Goal: Transaction & Acquisition: Purchase product/service

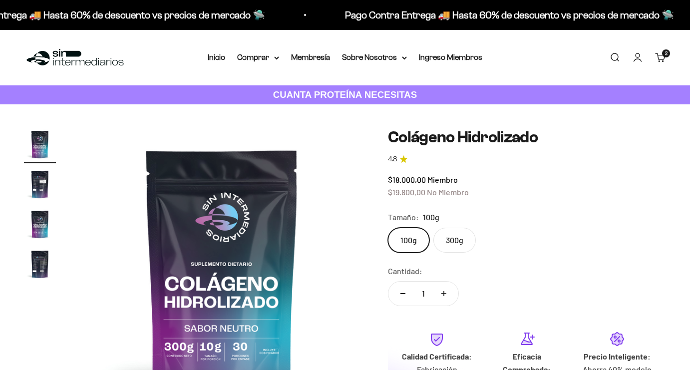
click at [666, 53] on span "2" at bounding box center [666, 53] width 2 height 5
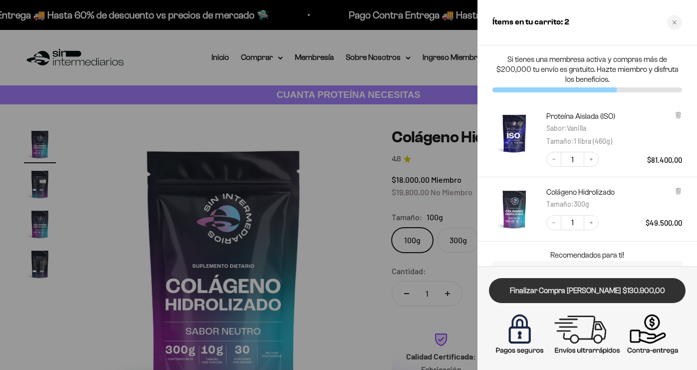
click at [595, 290] on link "Finalizar Compra [PERSON_NAME] $130.900,00" at bounding box center [587, 290] width 197 height 25
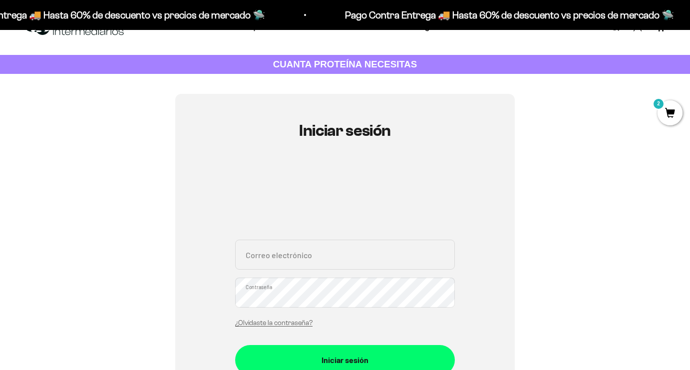
scroll to position [88, 0]
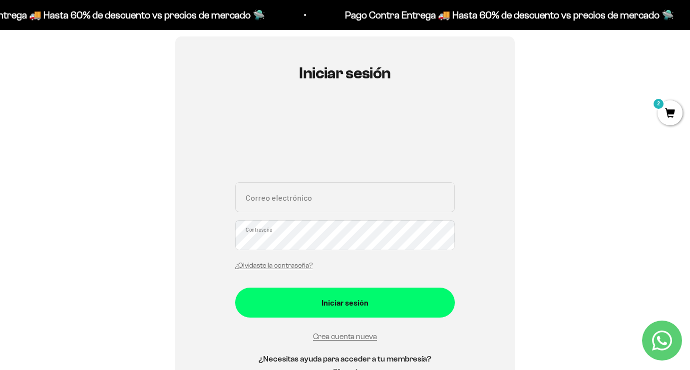
click at [297, 201] on input "Correo electrónico" at bounding box center [345, 197] width 220 height 30
type input "[EMAIL_ADDRESS][DOMAIN_NAME]"
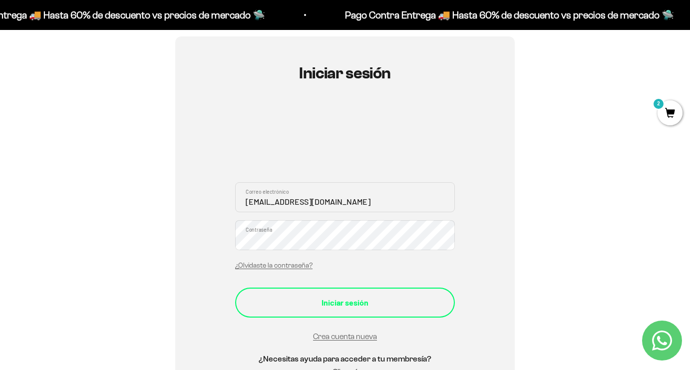
click at [339, 299] on div "Iniciar sesión" at bounding box center [345, 302] width 180 height 13
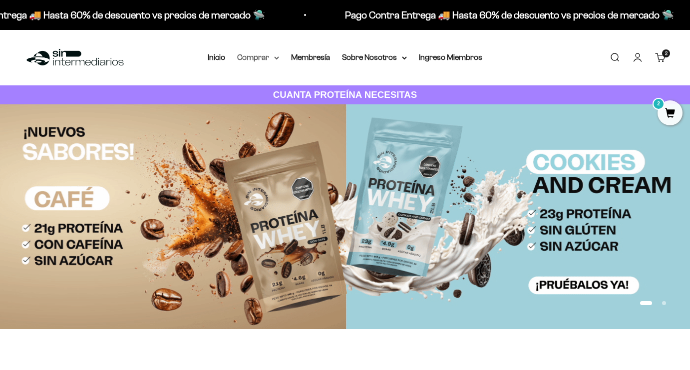
click at [276, 59] on icon at bounding box center [276, 57] width 5 height 3
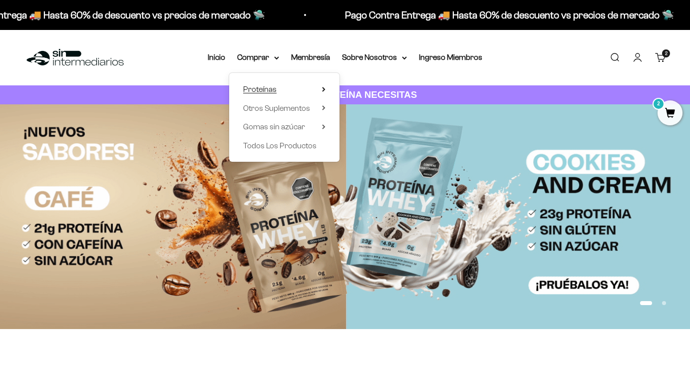
click at [317, 87] on summary "Proteínas" at bounding box center [284, 89] width 82 height 13
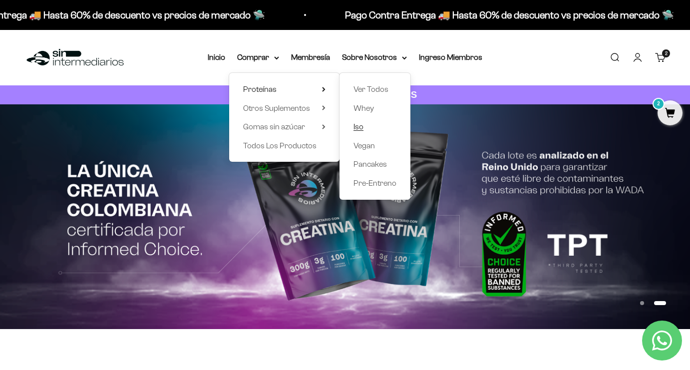
click at [364, 128] on link "Iso" at bounding box center [374, 126] width 43 height 13
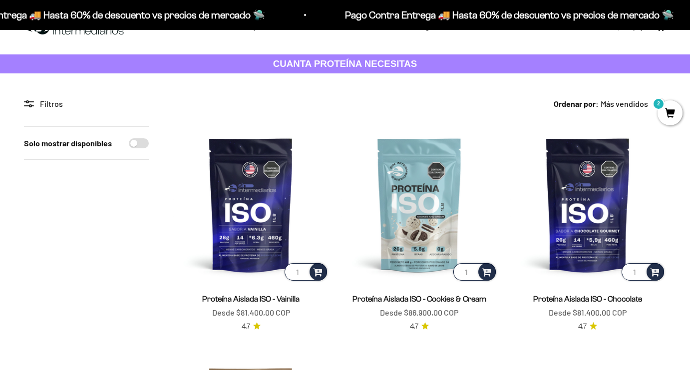
scroll to position [88, 0]
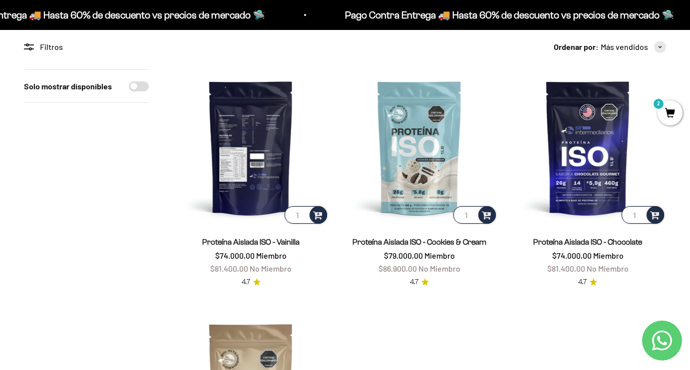
click at [273, 185] on img at bounding box center [251, 147] width 156 height 156
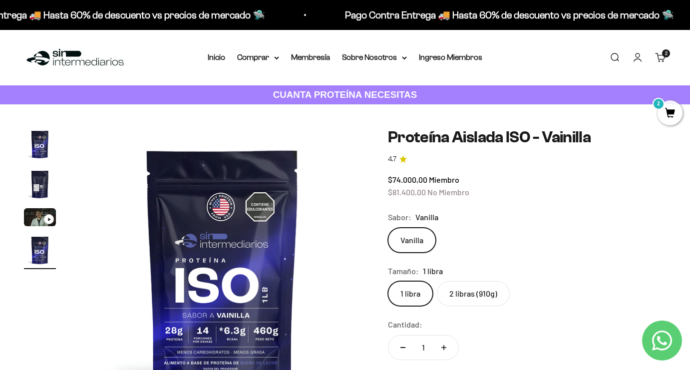
click at [659, 55] on link "Carrito 2 artículos 2" at bounding box center [660, 57] width 11 height 11
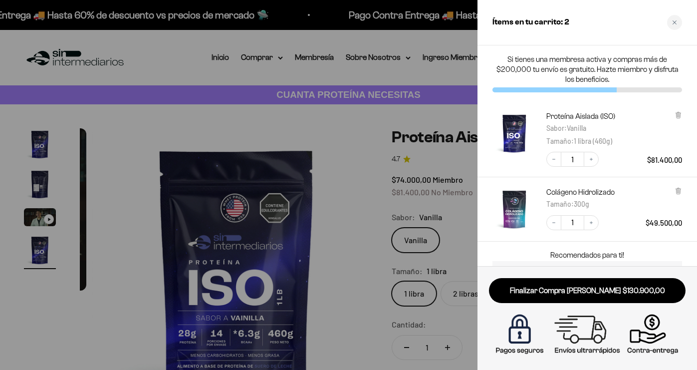
scroll to position [0, 882]
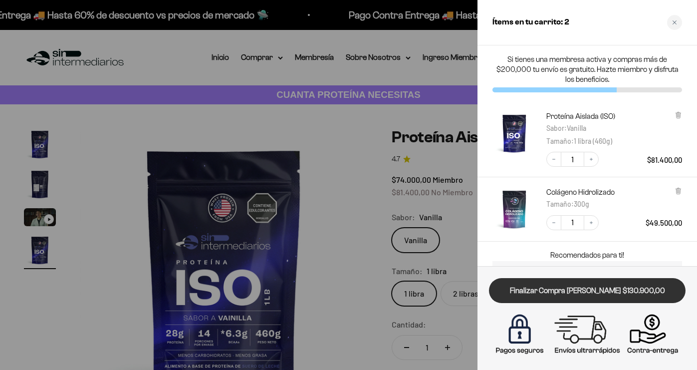
click at [600, 289] on link "Finalizar Compra [PERSON_NAME] $130.900,00" at bounding box center [587, 290] width 197 height 25
